Goal: Transaction & Acquisition: Purchase product/service

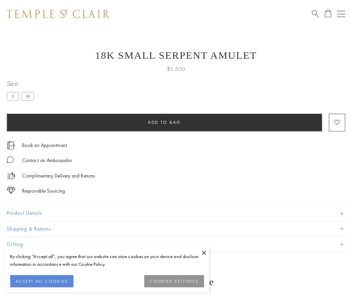
scroll to position [11, 0]
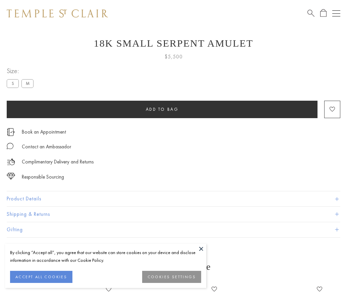
click at [162, 109] on span "Add to bag" at bounding box center [162, 109] width 33 height 6
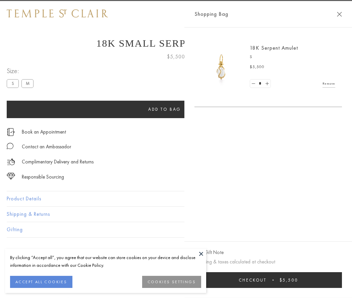
click at [342, 280] on button "Checkout $5,500" at bounding box center [267, 280] width 147 height 16
